Goal: Find specific page/section: Find specific page/section

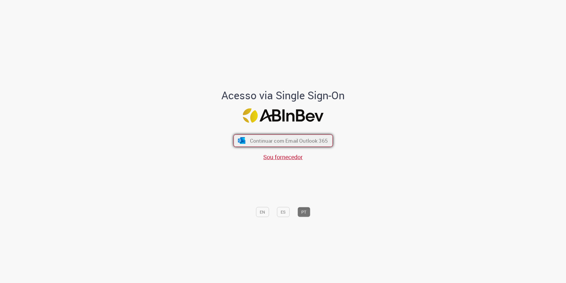
click at [299, 137] on span "Continuar com Email Outlook 365" at bounding box center [289, 140] width 78 height 7
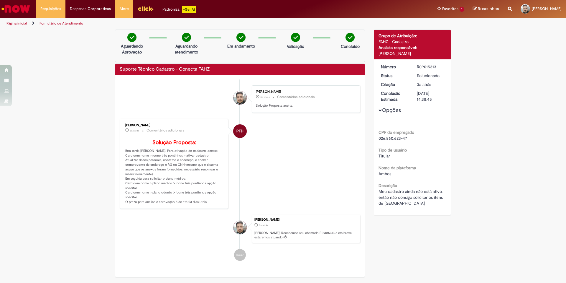
click at [21, 9] on img "Ir para a Homepage" at bounding box center [16, 9] width 30 height 12
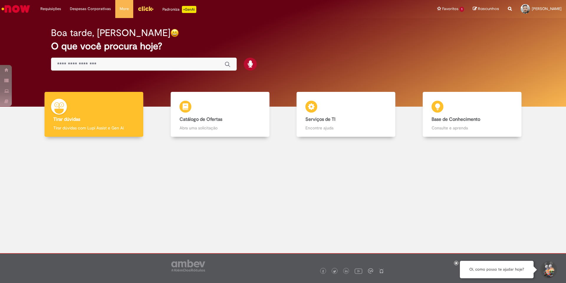
click at [138, 8] on img "Menu Cabeçalho" at bounding box center [146, 8] width 16 height 9
